Goal: Task Accomplishment & Management: Complete application form

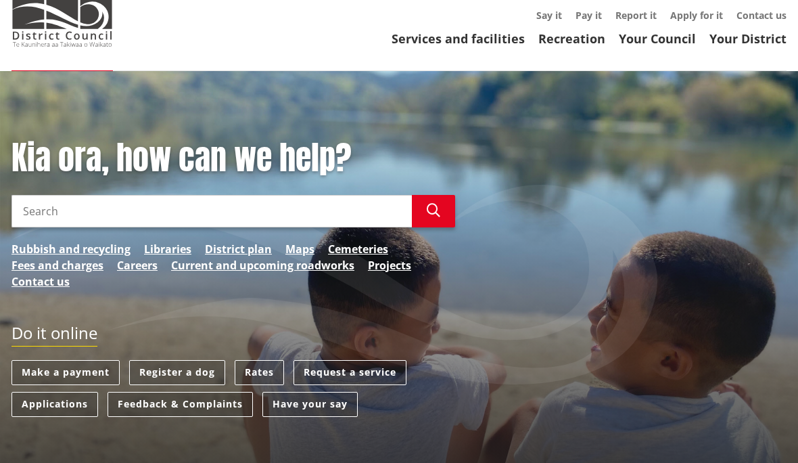
scroll to position [64, 0]
click at [45, 206] on input "Search" at bounding box center [212, 211] width 400 height 32
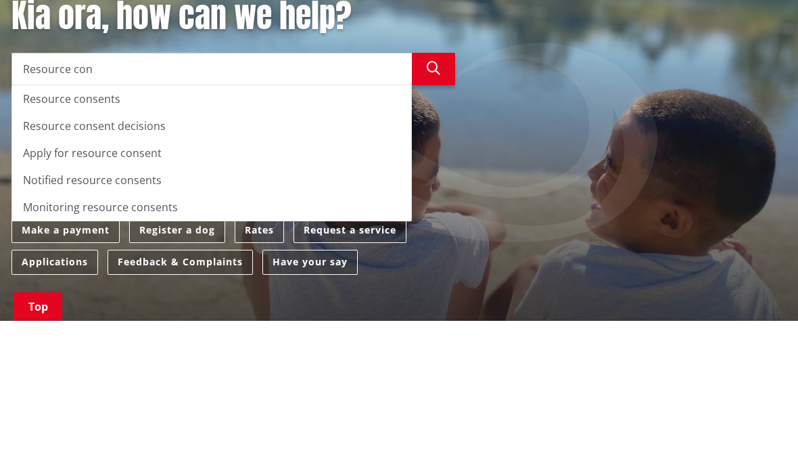
click at [98, 228] on div "Resource consents" at bounding box center [211, 241] width 399 height 27
type input "Resource consents"
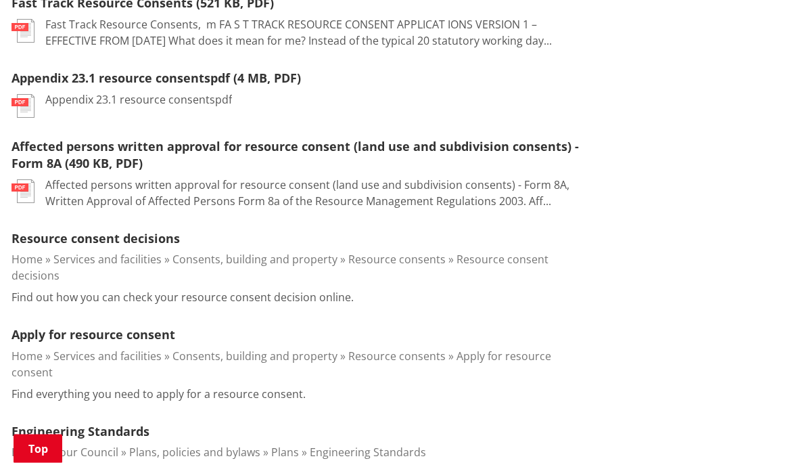
scroll to position [1157, 0]
click at [108, 326] on link "Apply for resource consent" at bounding box center [94, 334] width 164 height 16
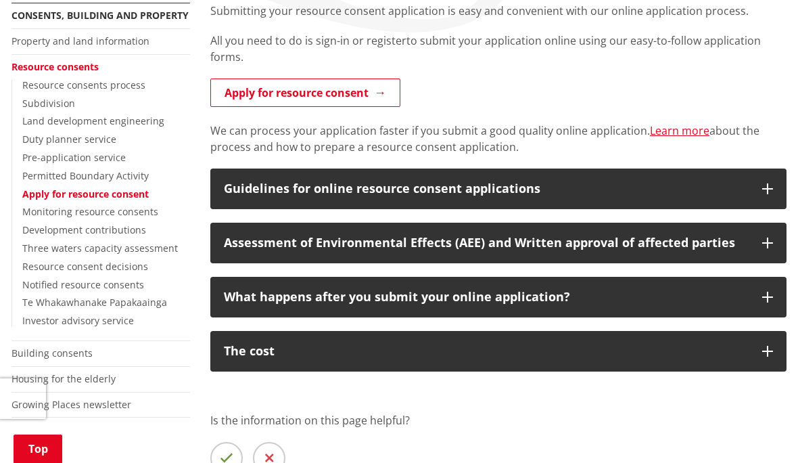
scroll to position [271, 0]
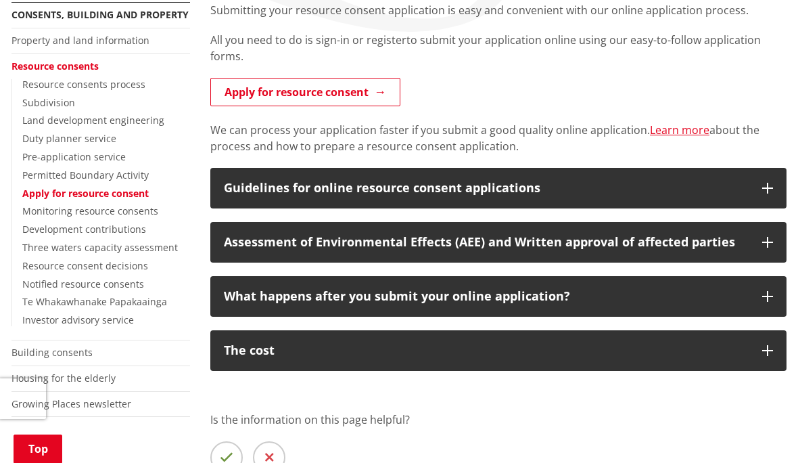
click at [572, 189] on div "Guidelines for online resource consent applications" at bounding box center [486, 188] width 525 height 14
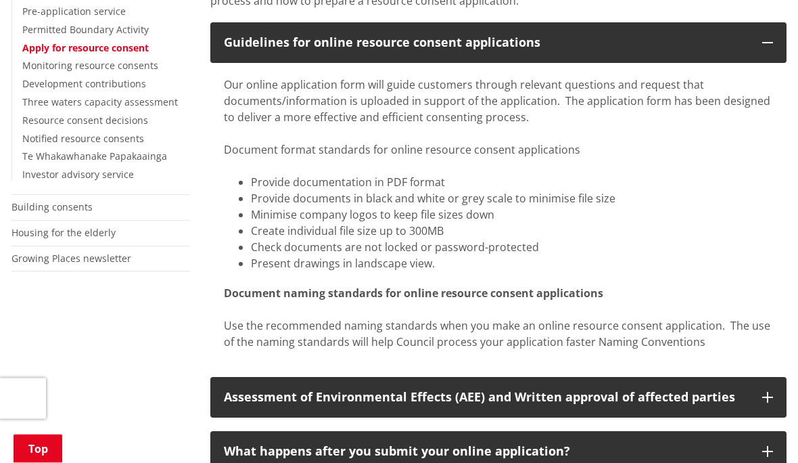
scroll to position [417, 0]
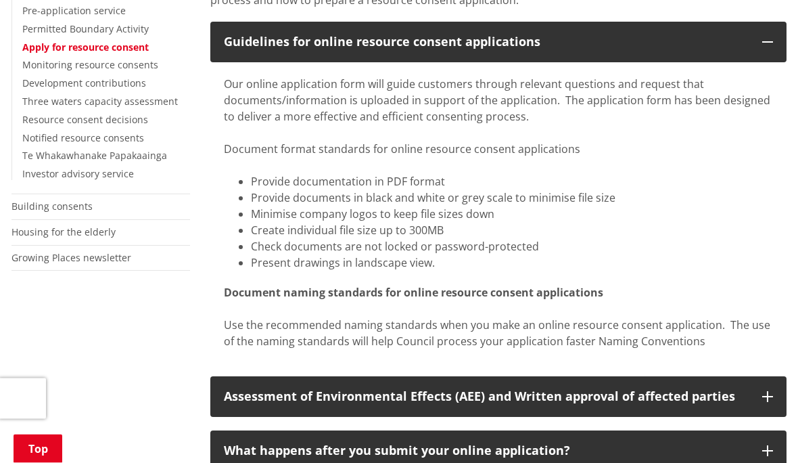
click at [580, 398] on div "Assessment of Environmental Effects (AEE) and Written approval of affected part…" at bounding box center [486, 397] width 525 height 14
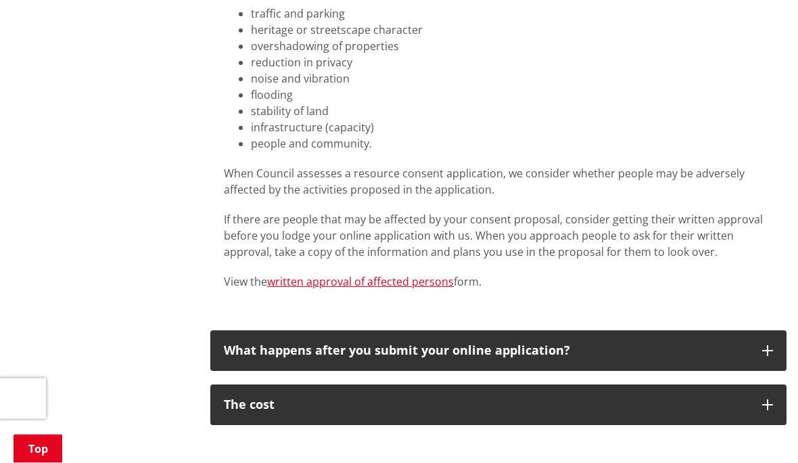
scroll to position [972, 0]
click at [604, 347] on div "What happens after you submit your online application?" at bounding box center [486, 351] width 525 height 14
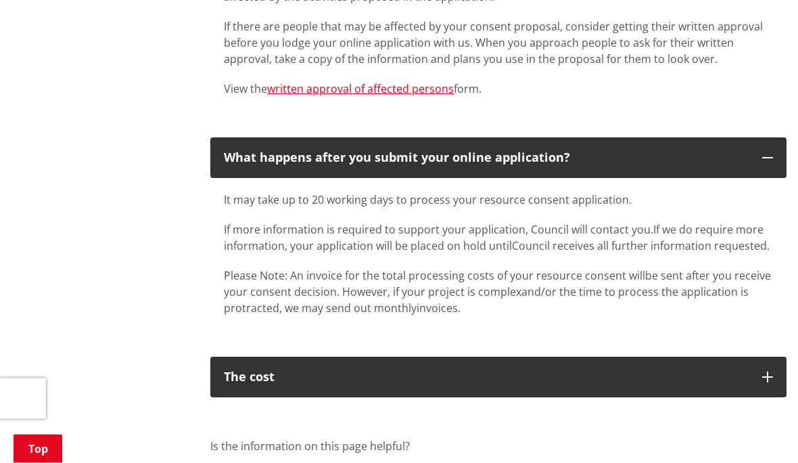
scroll to position [1168, 0]
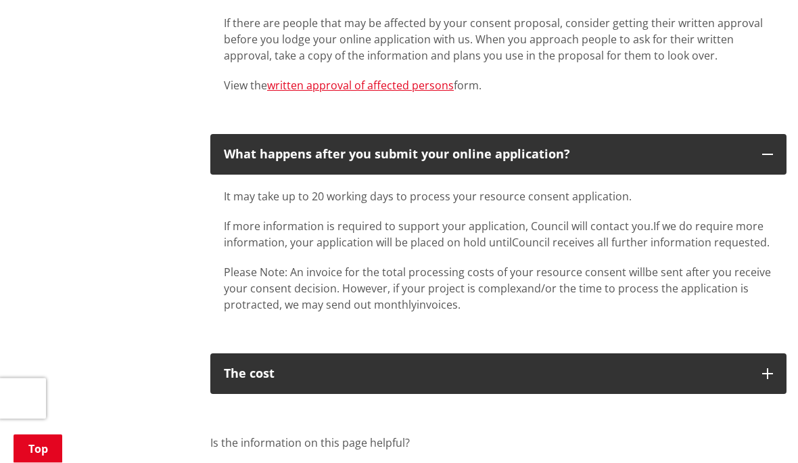
click at [737, 376] on div "The cost" at bounding box center [486, 374] width 525 height 14
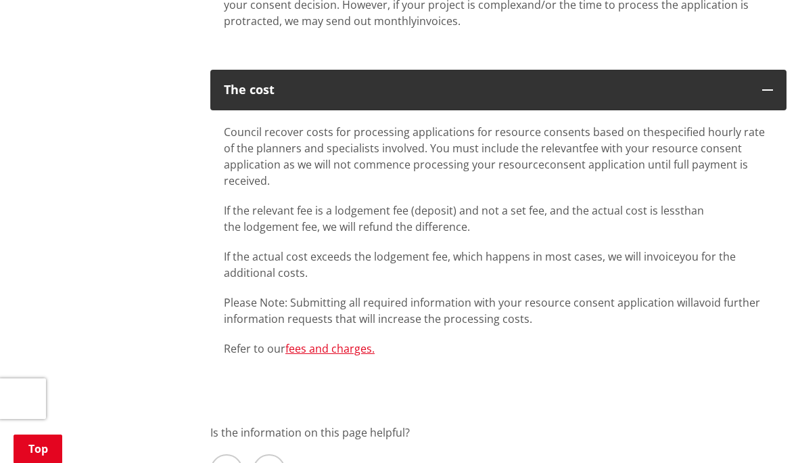
scroll to position [1451, 0]
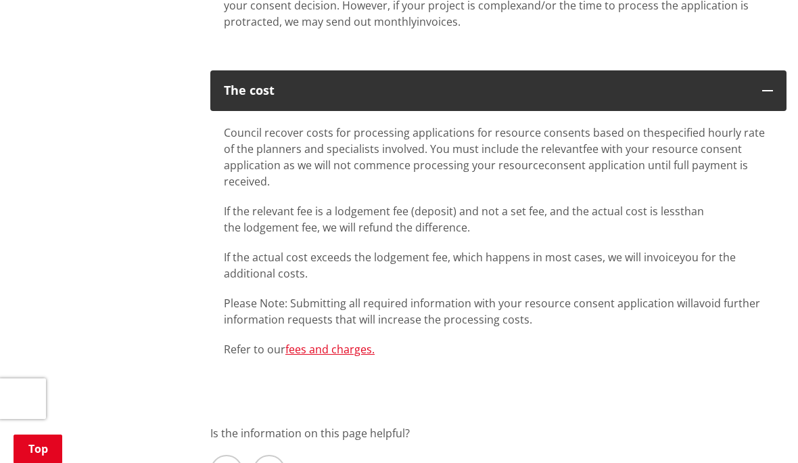
click at [324, 350] on link "fees and charges." at bounding box center [329, 349] width 89 height 15
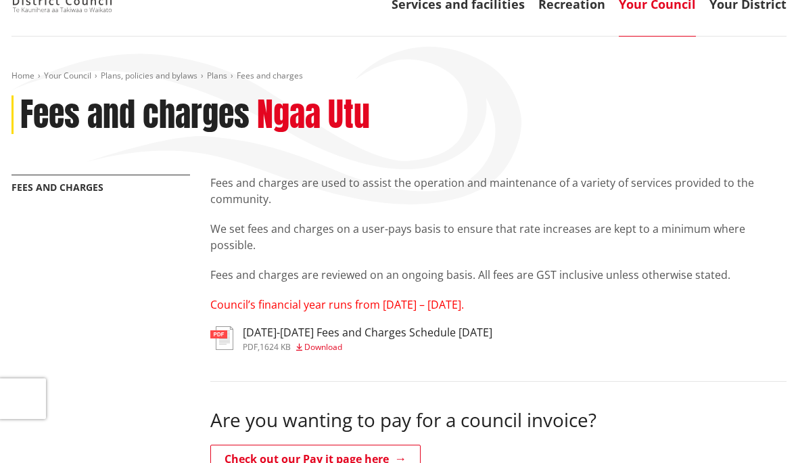
scroll to position [107, 0]
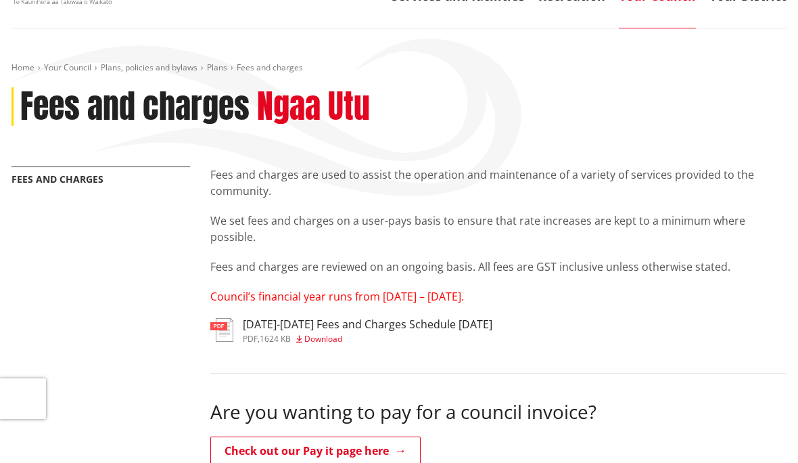
click at [232, 331] on img at bounding box center [221, 330] width 23 height 24
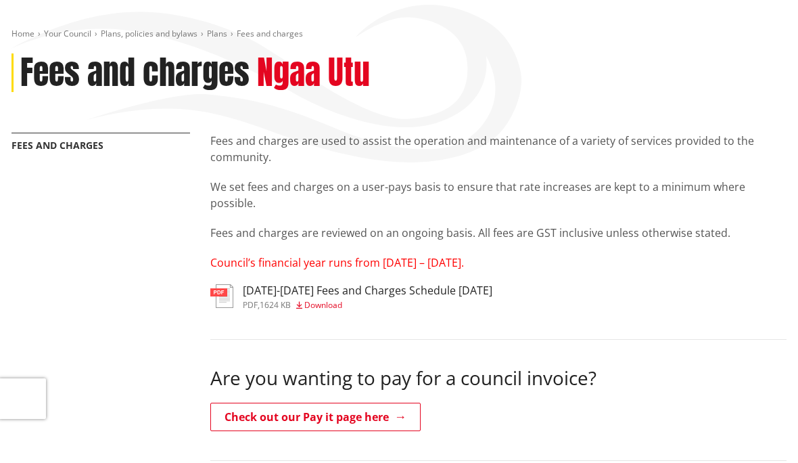
scroll to position [0, 0]
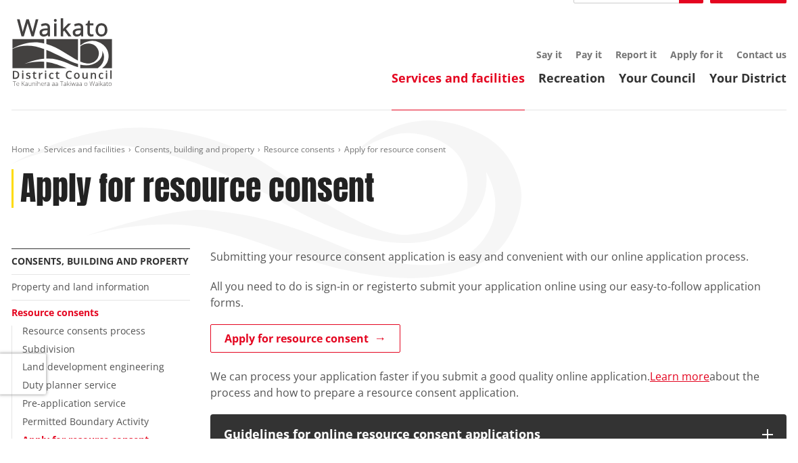
click at [357, 349] on link "Apply for resource consent" at bounding box center [305, 363] width 190 height 28
